Goal: Obtain resource: Download file/media

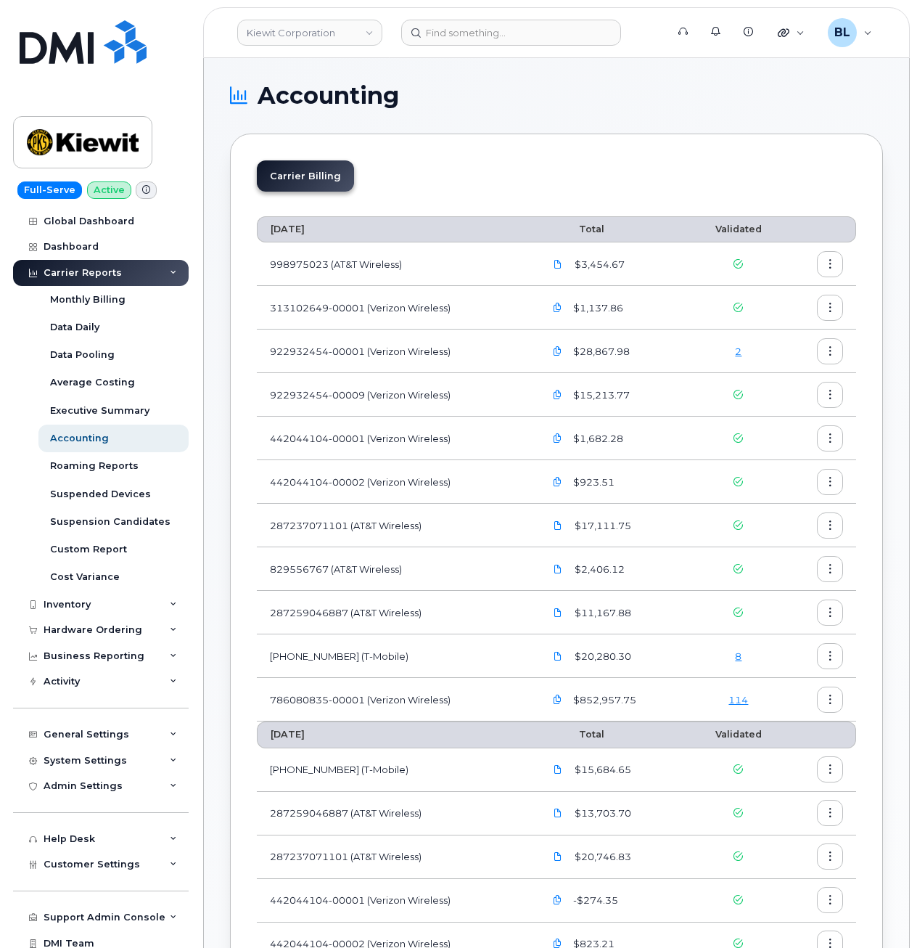
scroll to position [387, 0]
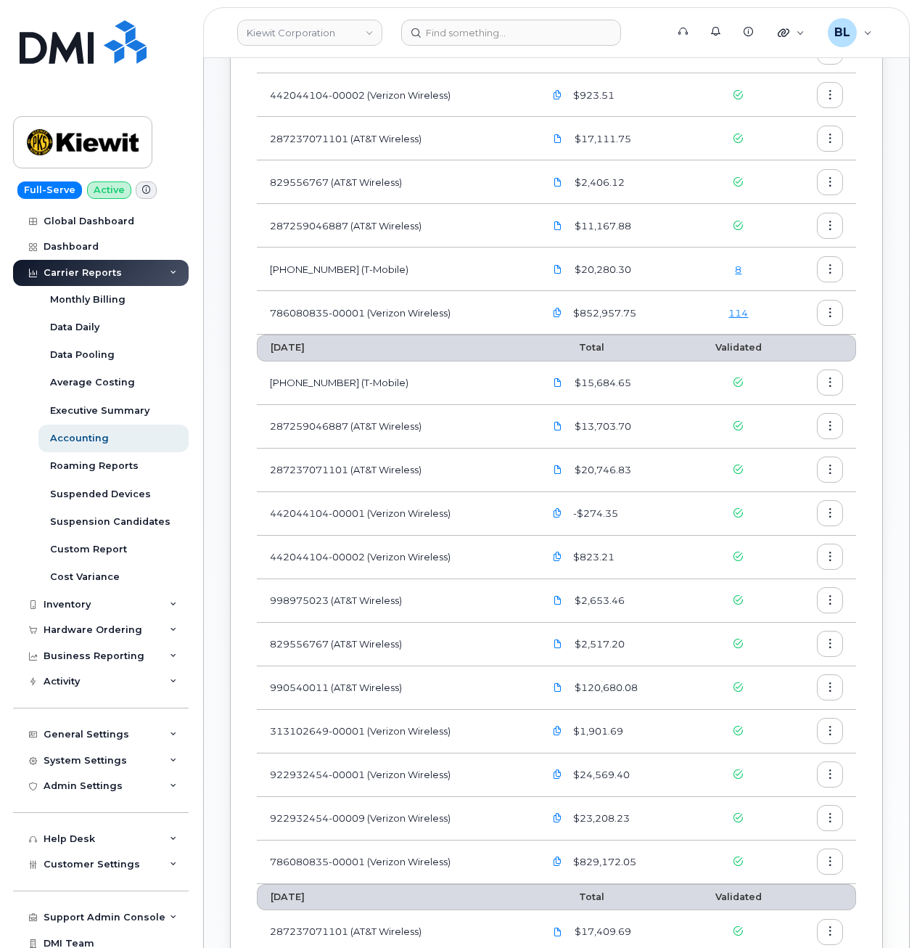
click at [136, 271] on div "Carrier Reports" at bounding box center [101, 273] width 176 height 26
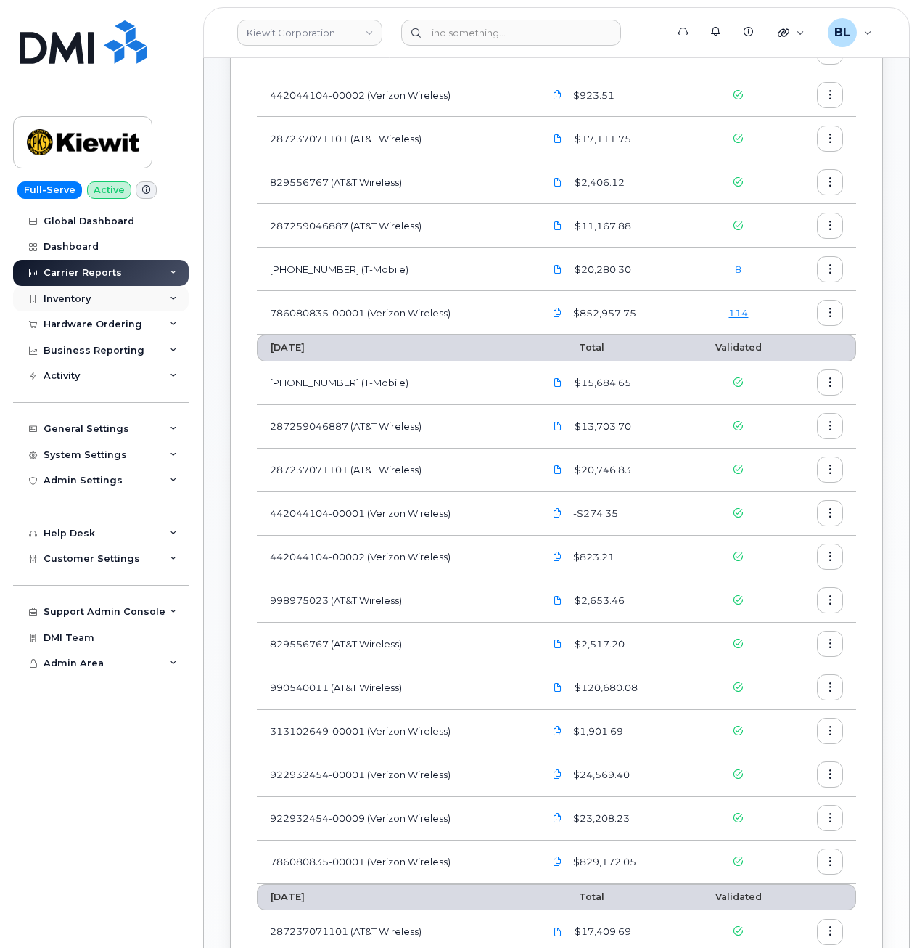
click at [134, 295] on div "Inventory" at bounding box center [101, 299] width 176 height 26
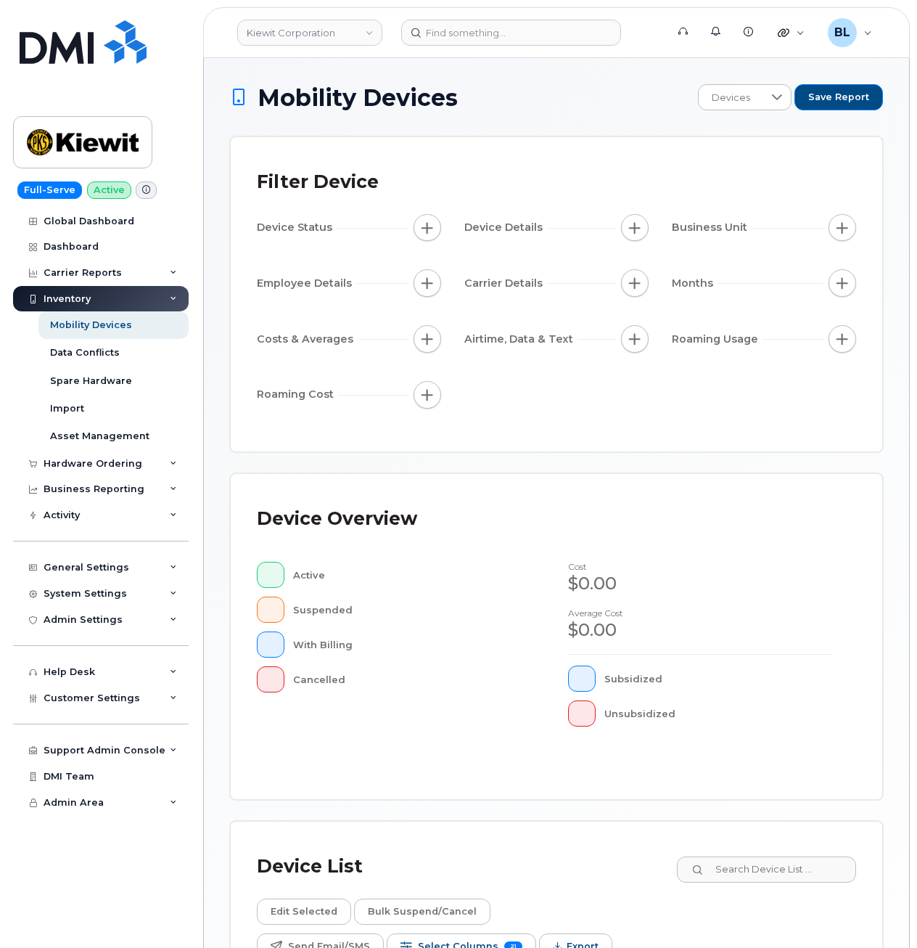
click at [599, 936] on span "Export" at bounding box center [583, 947] width 32 height 22
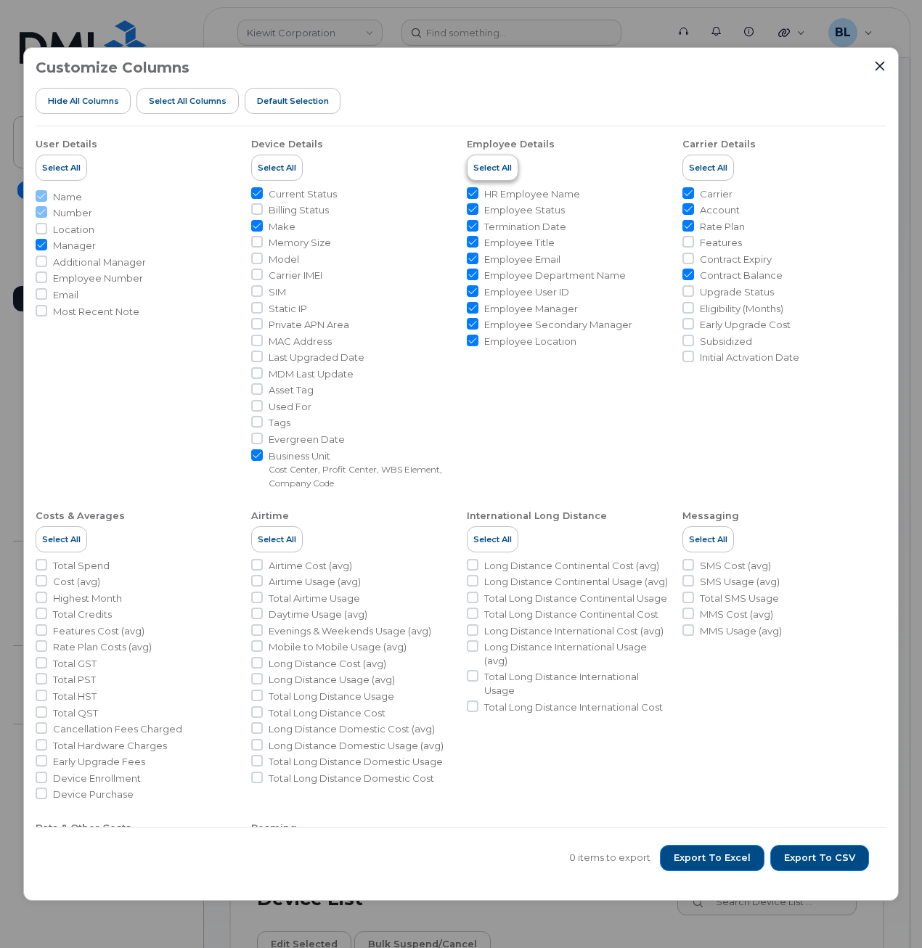
click at [500, 156] on button "Select All" at bounding box center [493, 168] width 52 height 26
click at [456, 189] on ul "User Details Select All Name Number Location Manager Additional Manager Employe…" at bounding box center [461, 595] width 851 height 938
click at [75, 105] on span "Hide All Columns" at bounding box center [83, 101] width 71 height 12
checkbox input "false"
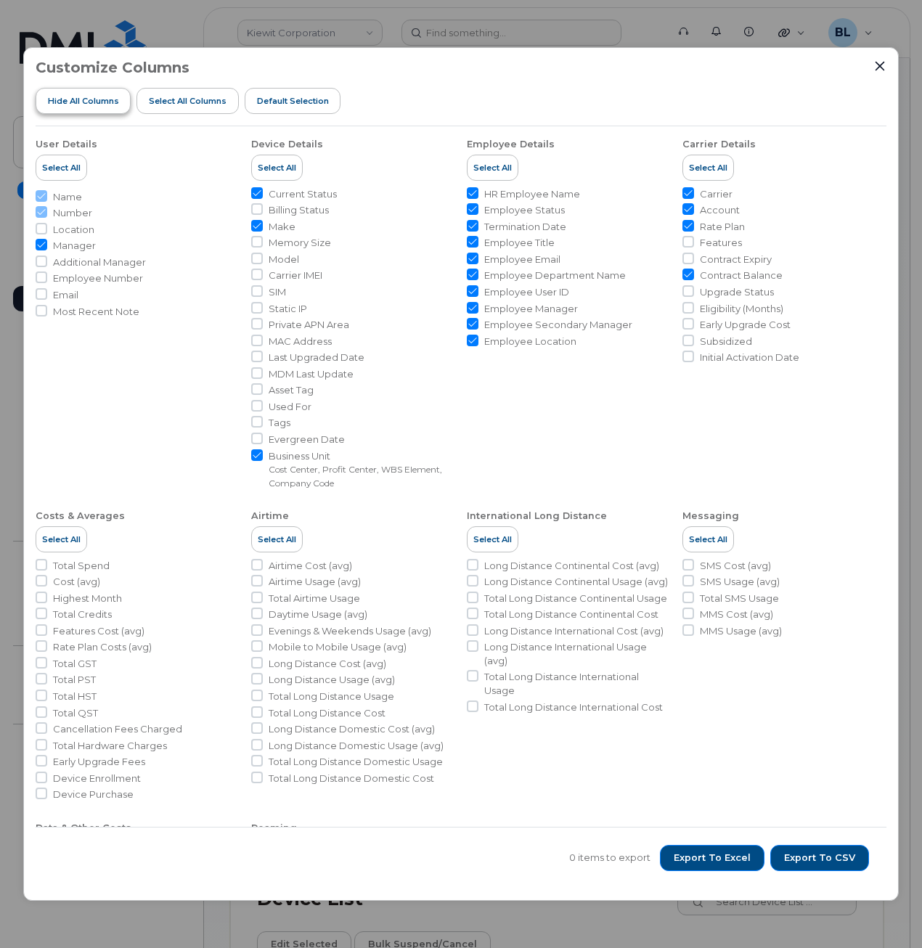
checkbox input "false"
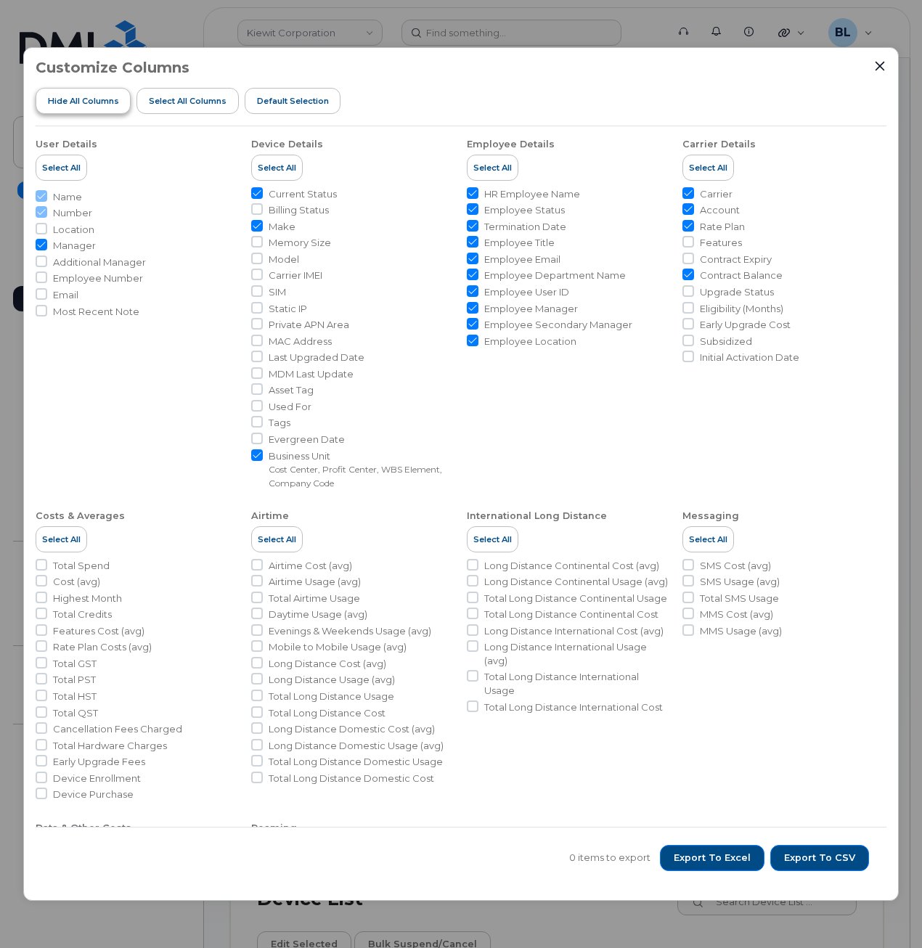
checkbox input "false"
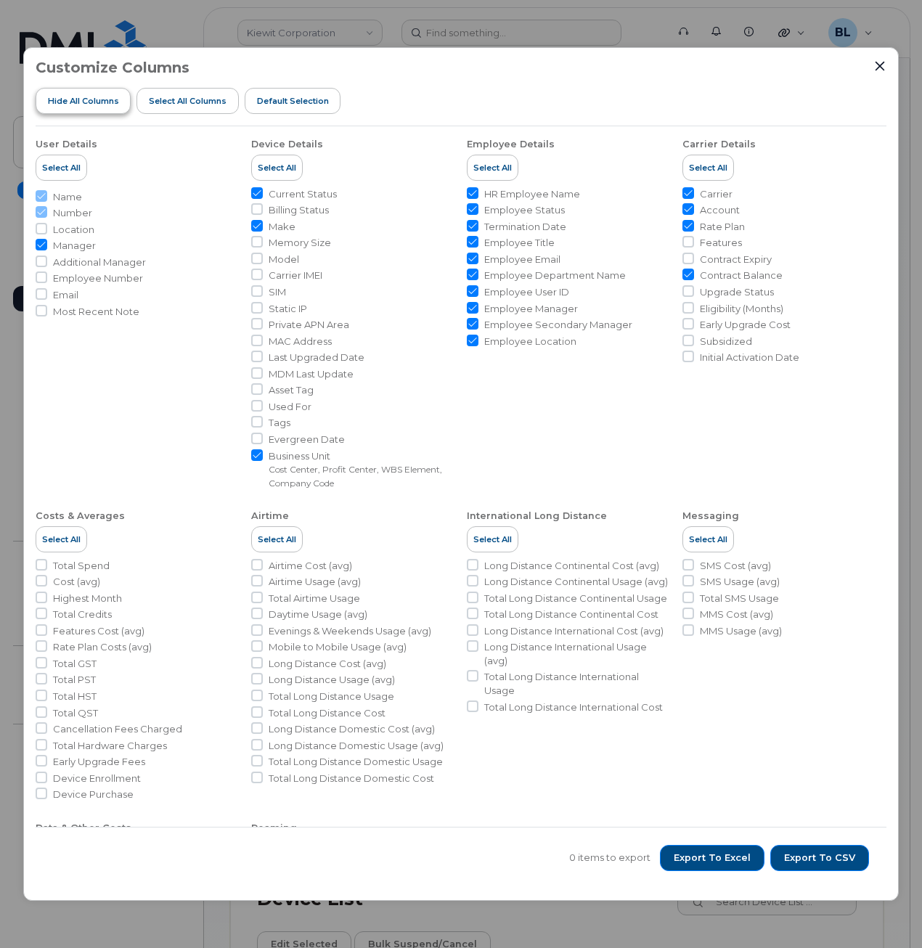
checkbox input "false"
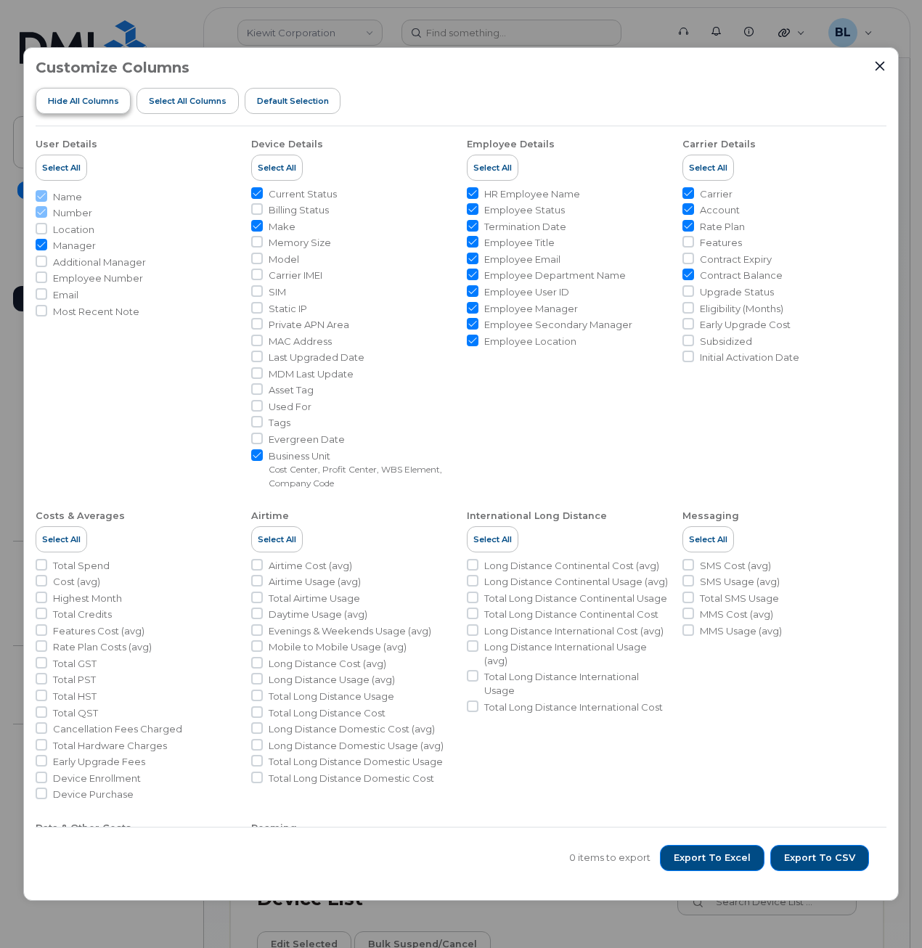
checkbox input "false"
click at [711, 189] on span "Carrier" at bounding box center [716, 194] width 33 height 14
click at [694, 189] on input "Carrier" at bounding box center [688, 193] width 12 height 12
checkbox input "true"
click at [715, 209] on span "Account" at bounding box center [720, 210] width 40 height 14
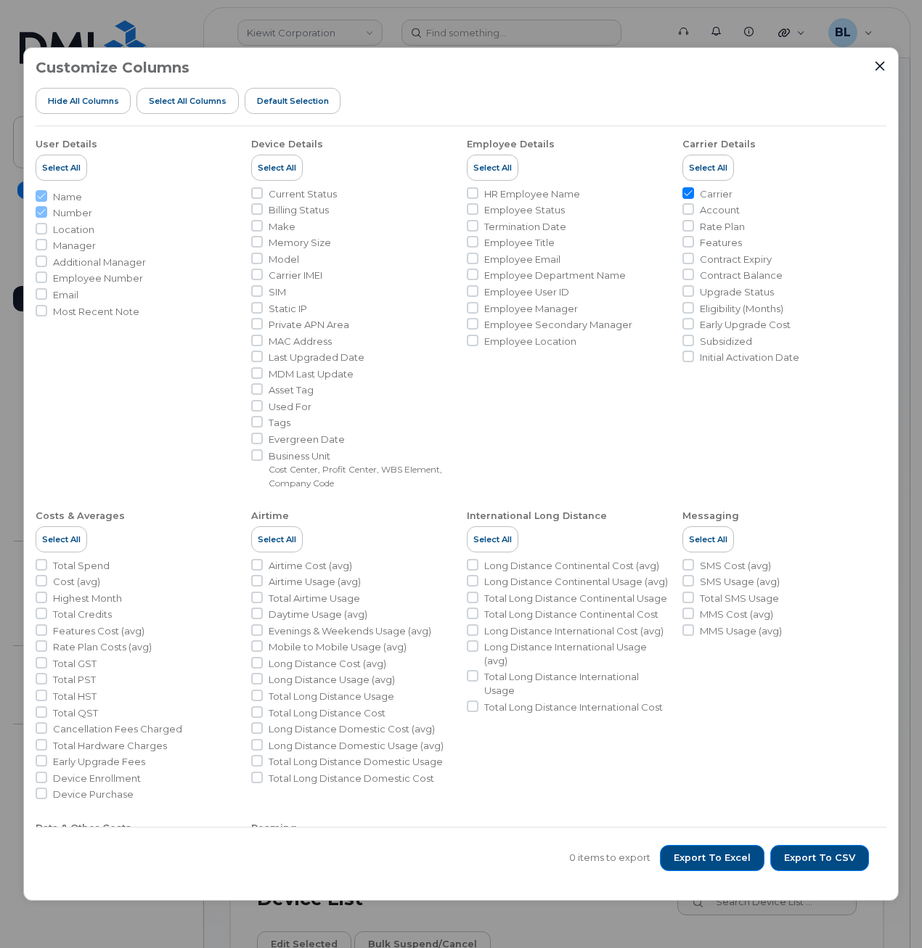
click at [694, 209] on input "Account" at bounding box center [688, 209] width 12 height 12
checkbox input "true"
click at [830, 859] on span "Export to CSV" at bounding box center [819, 857] width 71 height 13
